Goal: Information Seeking & Learning: Learn about a topic

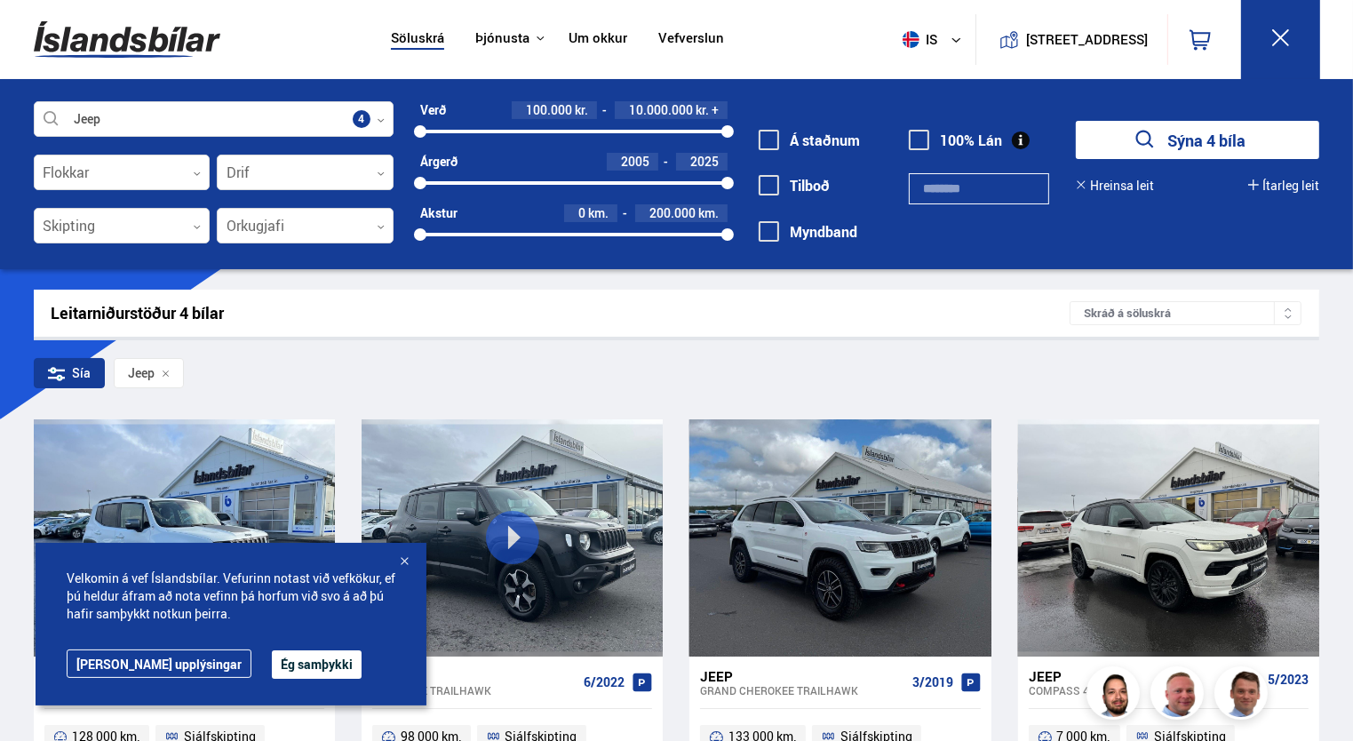
click at [272, 673] on button "Ég samþykki" at bounding box center [317, 664] width 90 height 28
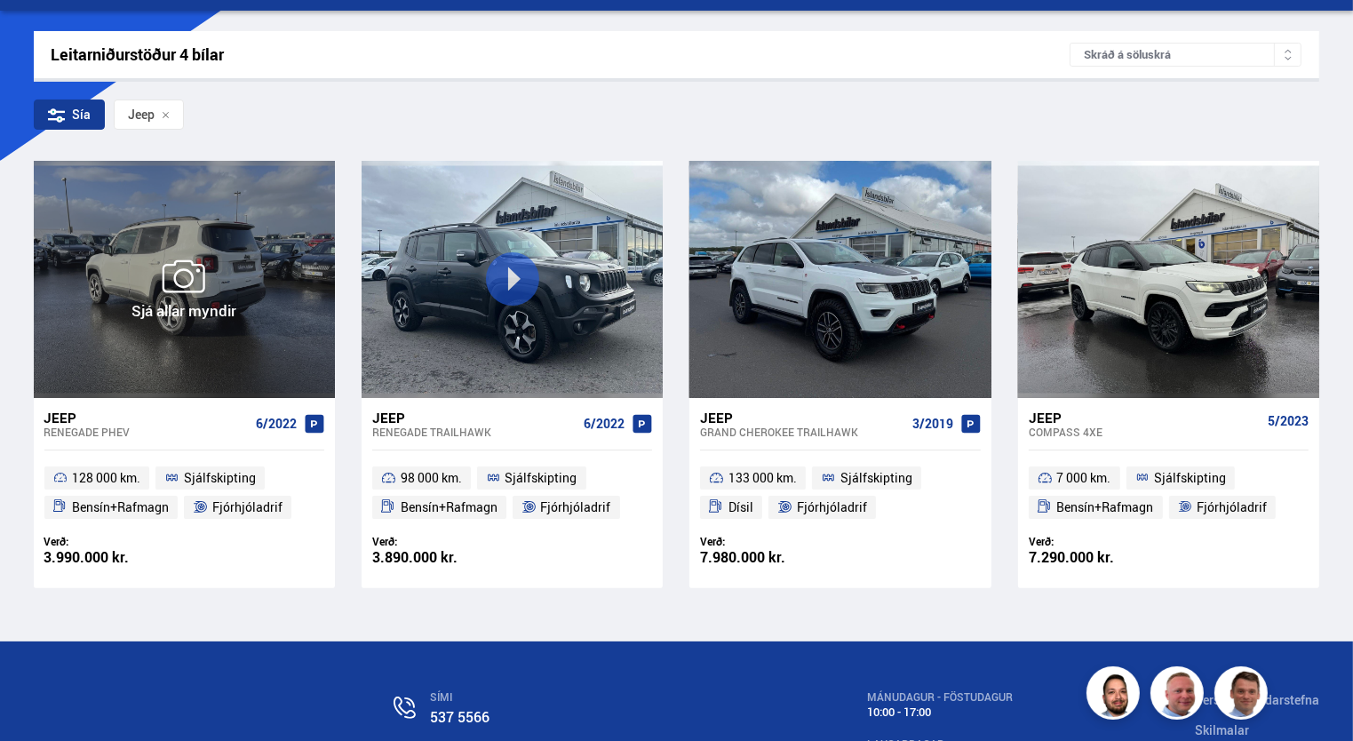
scroll to position [267, 0]
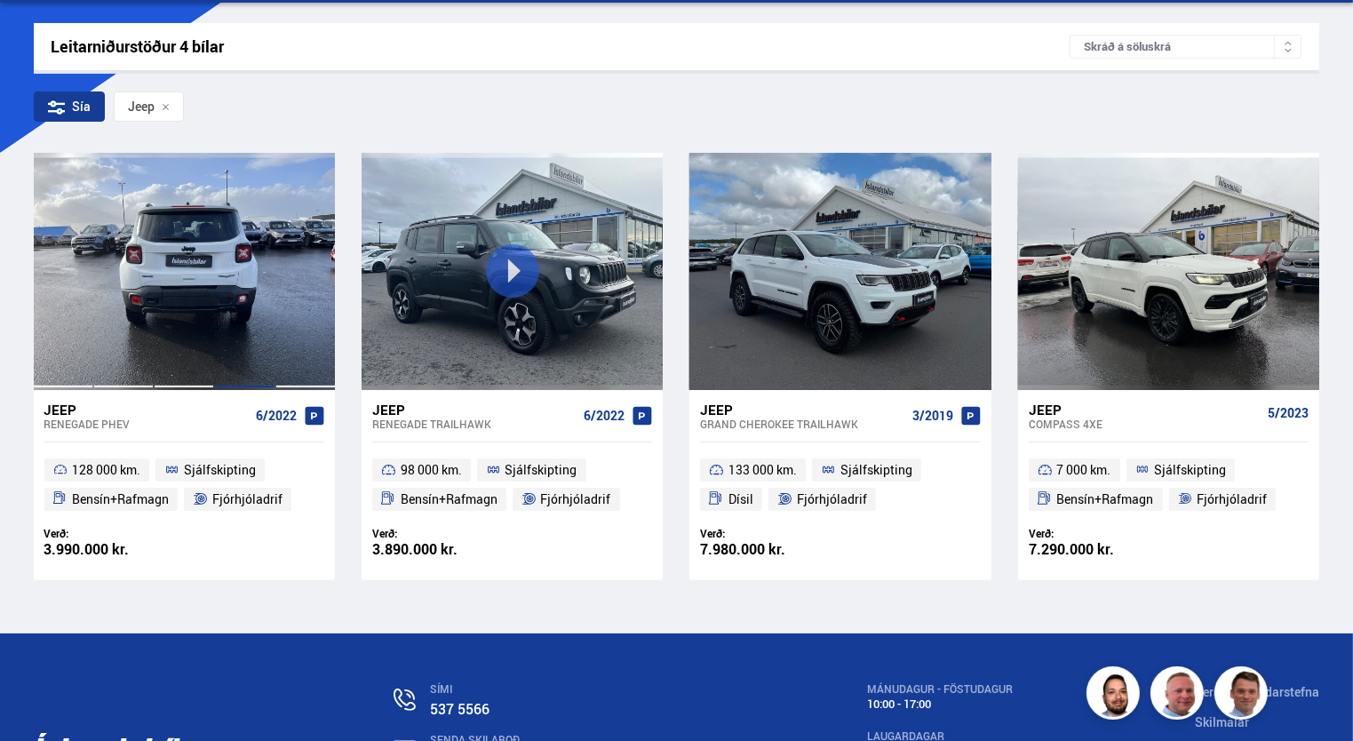
click at [261, 310] on div at bounding box center [244, 271] width 60 height 236
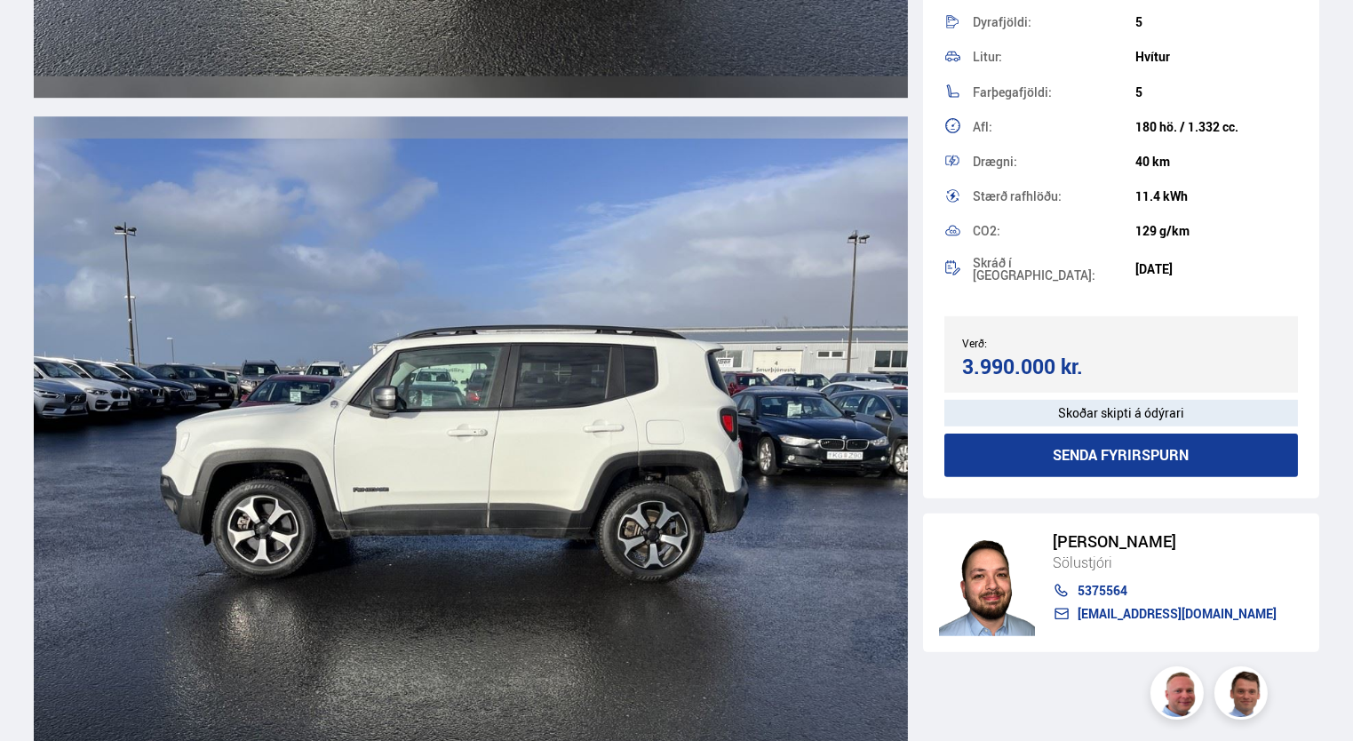
scroll to position [5775, 0]
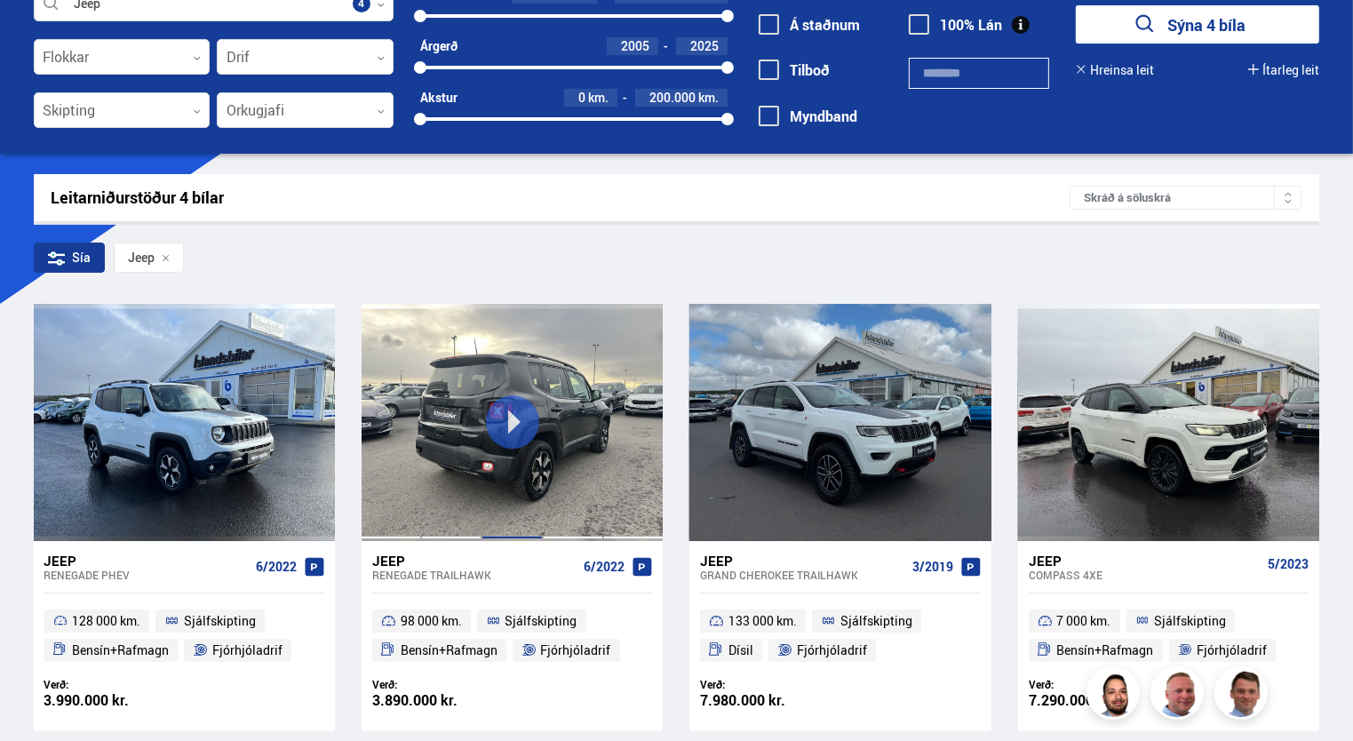
scroll to position [101, 0]
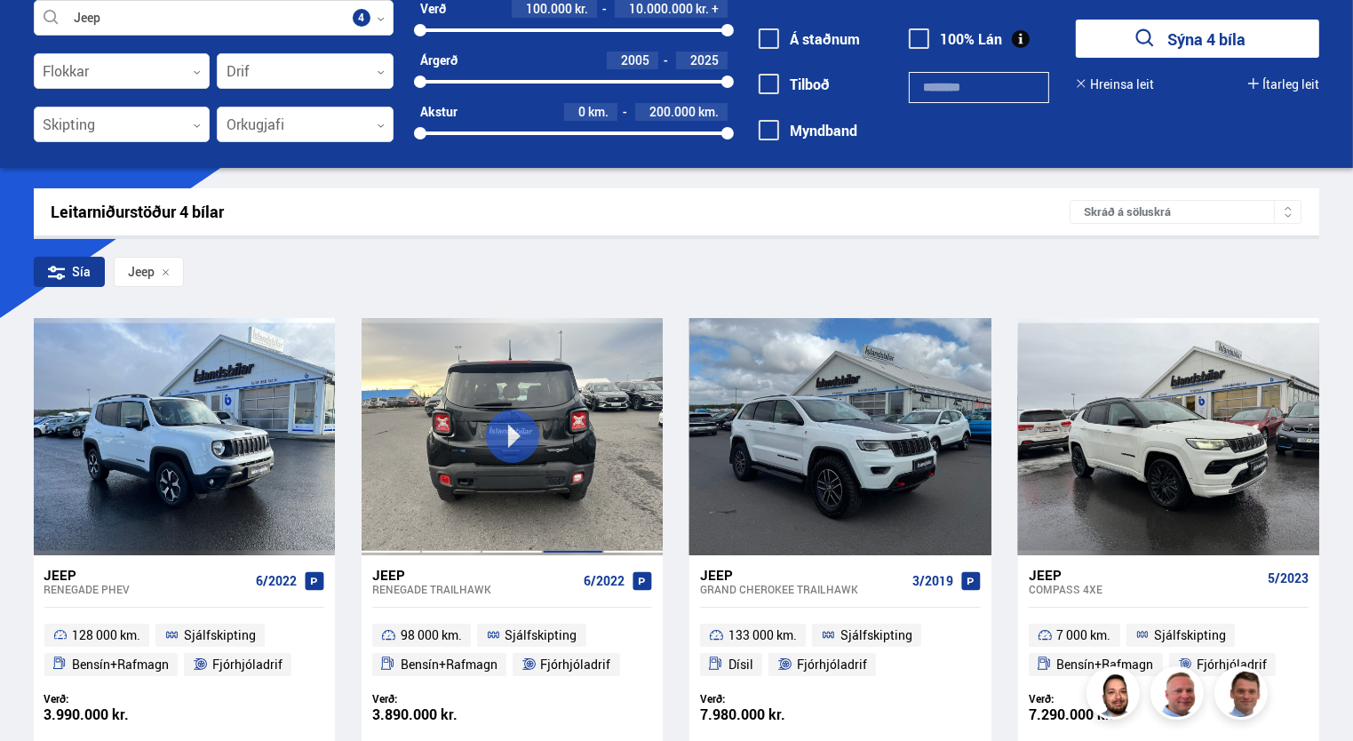
click at [608, 459] on div at bounding box center [633, 436] width 60 height 236
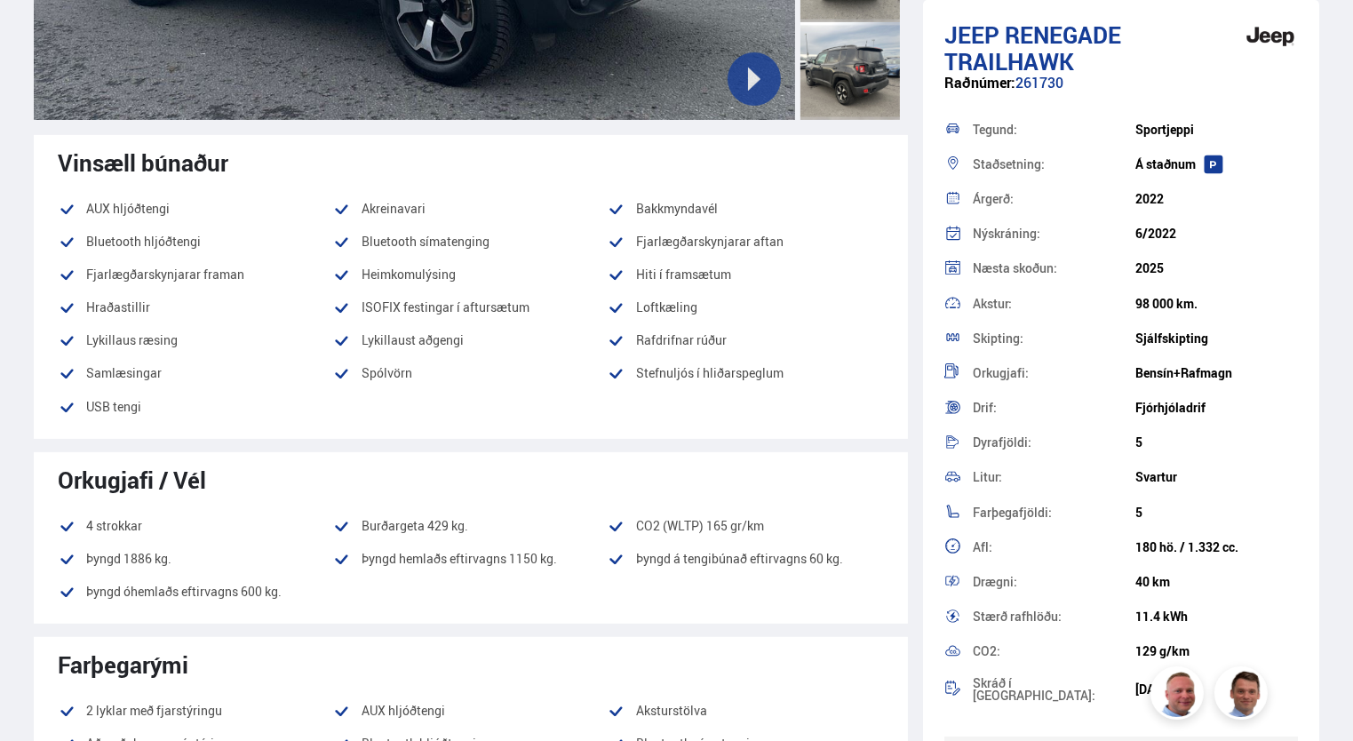
scroll to position [711, 0]
